Goal: Task Accomplishment & Management: Use online tool/utility

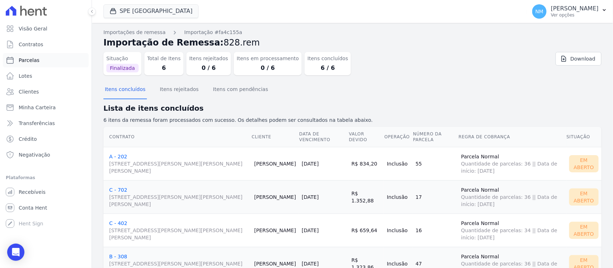
click at [37, 60] on span "Parcelas" at bounding box center [29, 60] width 21 height 7
select select
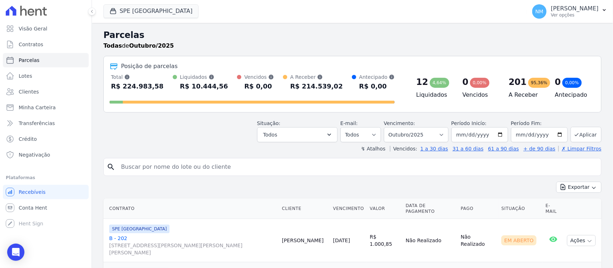
click at [156, 169] on input "search" at bounding box center [357, 167] width 481 height 14
type input "cassia"
select select
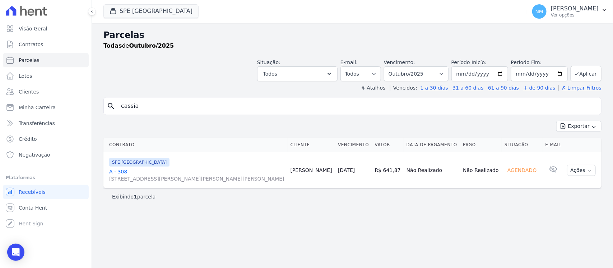
click at [125, 172] on link "A - 308 Travessa Francisco Caldeira Castelo Branco, 2256, sala A, São Brás" at bounding box center [197, 175] width 176 height 14
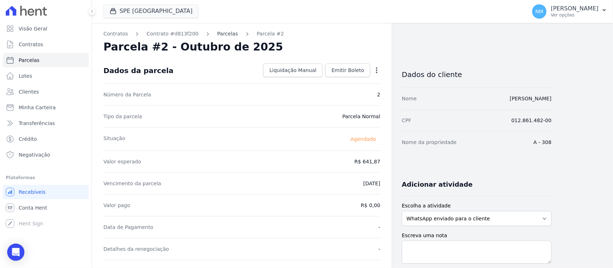
click at [217, 34] on link "Parcelas" at bounding box center [227, 34] width 21 height 8
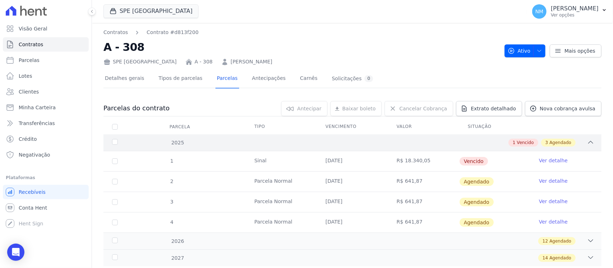
scroll to position [20, 0]
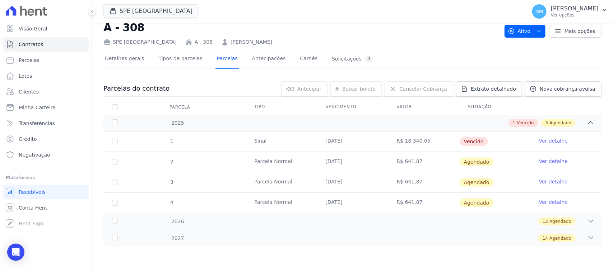
click at [539, 139] on link "Ver detalhe" at bounding box center [553, 140] width 29 height 7
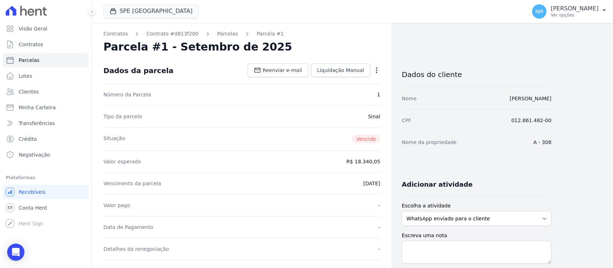
drag, startPoint x: 351, startPoint y: 184, endPoint x: 384, endPoint y: 184, distance: 33.0
click at [384, 184] on div "Contratos Contrato #d813f200 Parcelas Parcela #1 Parcela #1 - Setembro de 2025 …" at bounding box center [242, 266] width 300 height 487
click at [371, 70] on div "Open options Alterar Cancelar Cobrança Cancelar boleto Você está prestes a canc…" at bounding box center [375, 71] width 10 height 12
click at [373, 70] on icon "button" at bounding box center [376, 70] width 7 height 7
click at [336, 81] on link "Alterar" at bounding box center [345, 80] width 63 height 13
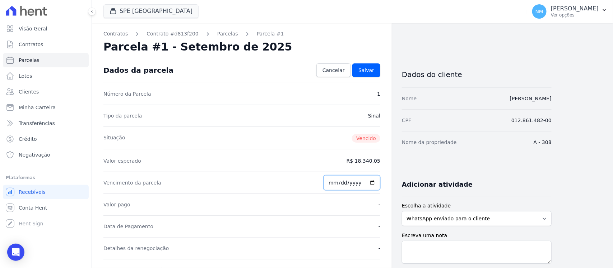
click at [369, 183] on input "2025-09-30" at bounding box center [351, 183] width 57 height 15
type input "2025-10-03"
click at [300, 192] on div "Vencimento da parcela 2025-10-03" at bounding box center [241, 183] width 277 height 22
click at [365, 69] on span "Salvar" at bounding box center [366, 70] width 16 height 7
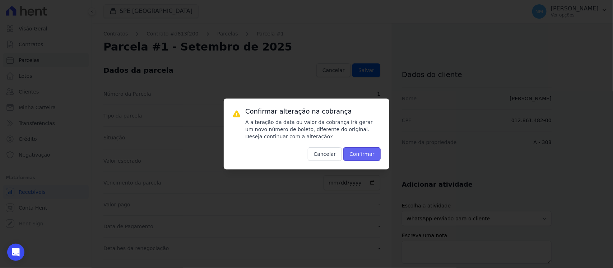
drag, startPoint x: 375, startPoint y: 156, endPoint x: 361, endPoint y: 154, distance: 14.1
click at [374, 155] on button "Confirmar" at bounding box center [361, 155] width 37 height 14
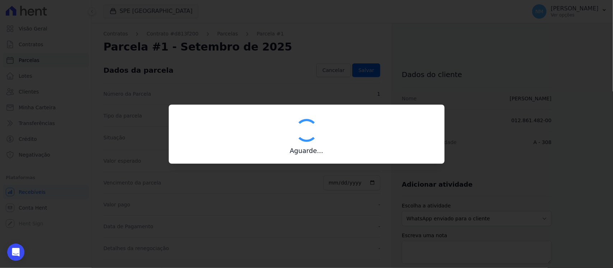
type input "00190000090335103300000685547176612200001834005"
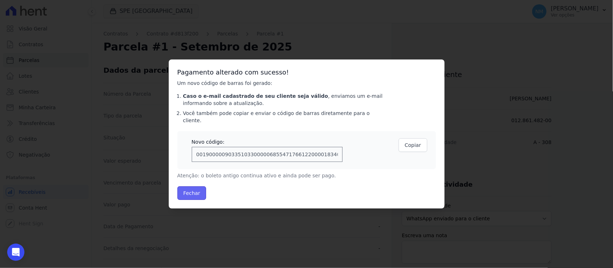
click at [189, 191] on button "Fechar" at bounding box center [191, 194] width 29 height 14
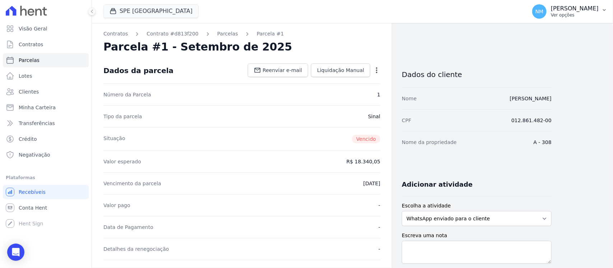
click at [600, 9] on button "NM Nilda Moura Ver opções" at bounding box center [569, 11] width 87 height 20
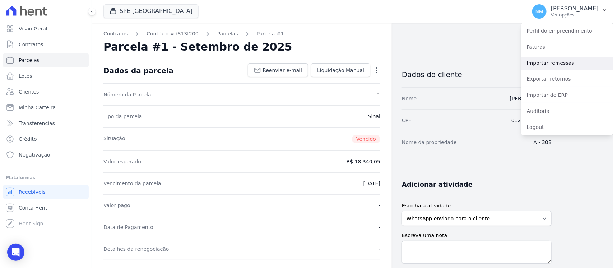
click at [556, 63] on link "Importar remessas" at bounding box center [567, 63] width 92 height 13
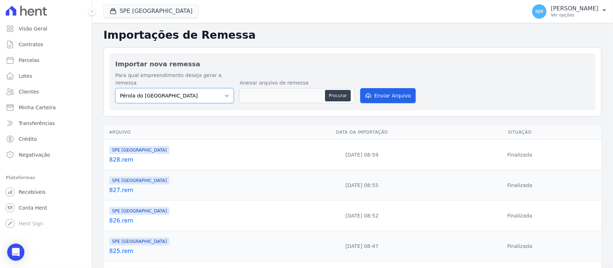
click at [212, 88] on select "Pérola do Tocantins SPE Montenegro" at bounding box center [174, 95] width 118 height 15
select select "168bdd06-a3dd-4988-b5a9-b0a7c7bf8968"
click at [115, 88] on select "Pérola do Tocantins SPE Montenegro" at bounding box center [174, 95] width 118 height 15
click at [333, 90] on button "Procurar" at bounding box center [338, 95] width 26 height 11
type input "829.rem"
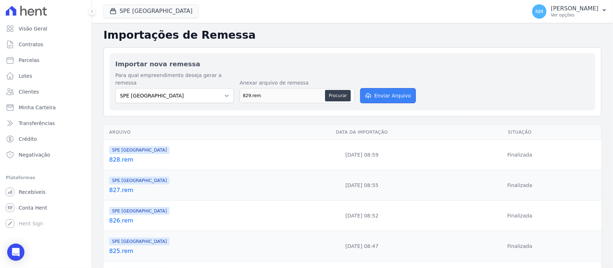
click at [394, 91] on button "Enviar Arquivo" at bounding box center [387, 95] width 55 height 15
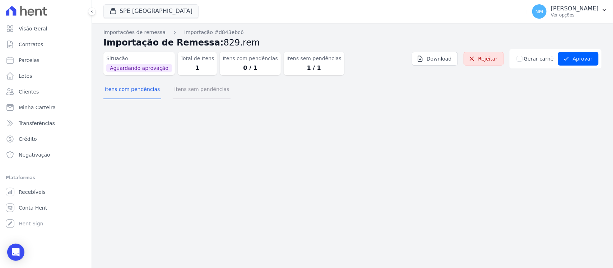
click at [195, 94] on button "Itens sem pendências" at bounding box center [202, 90] width 58 height 19
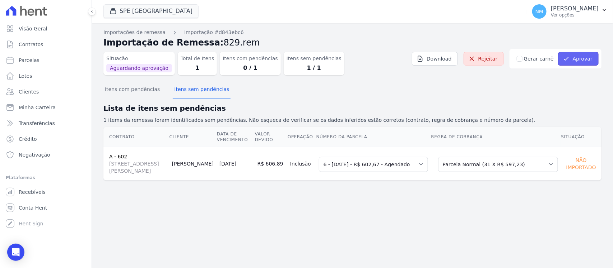
click at [579, 57] on button "Aprovar" at bounding box center [578, 59] width 41 height 14
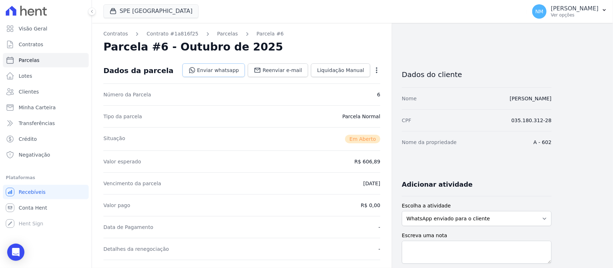
drag, startPoint x: 238, startPoint y: 71, endPoint x: 244, endPoint y: 72, distance: 6.1
click at [238, 71] on link "Enviar whatsapp" at bounding box center [213, 71] width 63 height 14
